Goal: Task Accomplishment & Management: Manage account settings

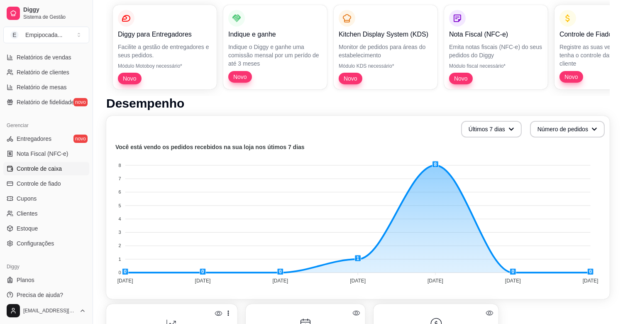
scroll to position [273, 0]
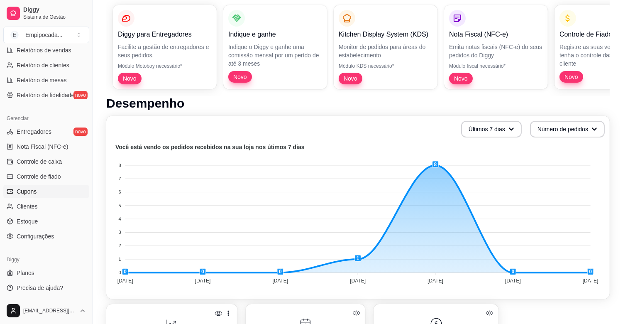
click at [35, 192] on span "Cupons" at bounding box center [27, 191] width 20 height 8
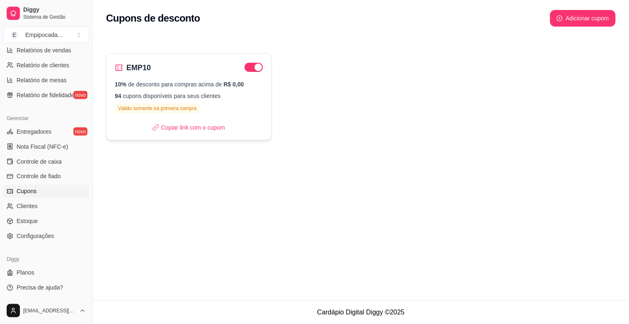
click at [168, 76] on div "EMP10 10% de desconto para compras acima de R$ 0,00 94 cupons disponíveis para …" at bounding box center [189, 96] width 166 height 87
select select "PERCENTAGE"
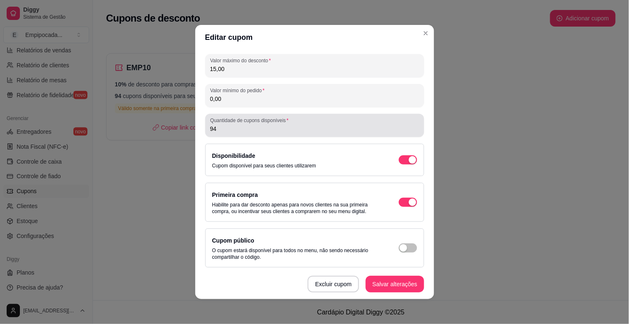
scroll to position [100, 0]
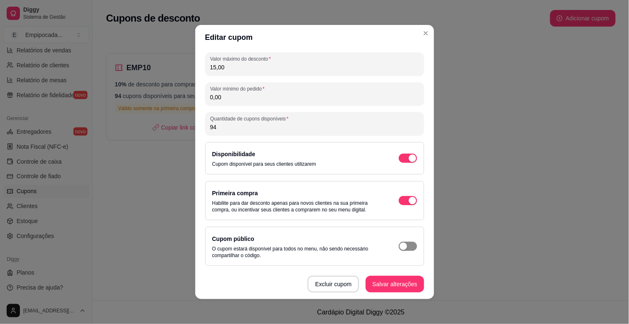
click at [400, 243] on div "button" at bounding box center [403, 245] width 7 height 7
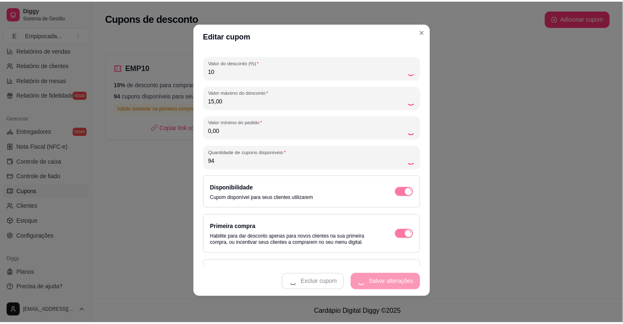
scroll to position [8, 0]
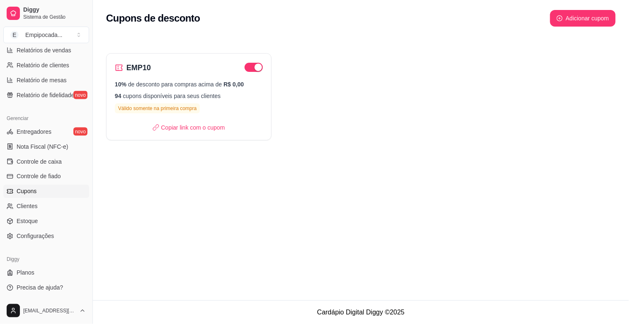
click at [339, 206] on div "Cupons de desconto Adicionar cupom EMP10 10% de desconto para compras acima de …" at bounding box center [361, 150] width 536 height 300
click at [41, 204] on link "Clientes" at bounding box center [46, 206] width 86 height 13
